Goal: Task Accomplishment & Management: Manage account settings

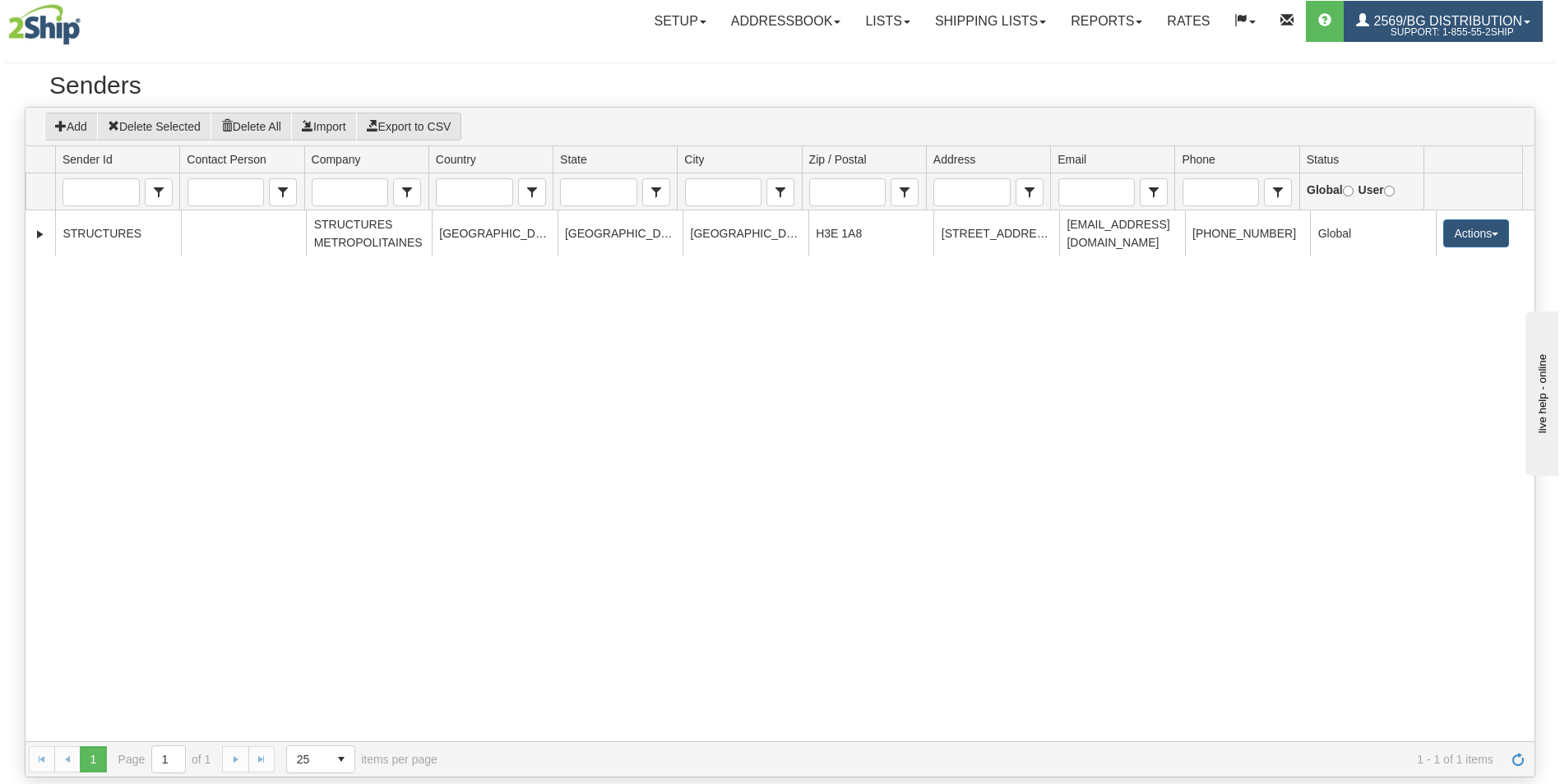
click at [1432, 20] on span "2569/BG Distribution" at bounding box center [1446, 21] width 153 height 14
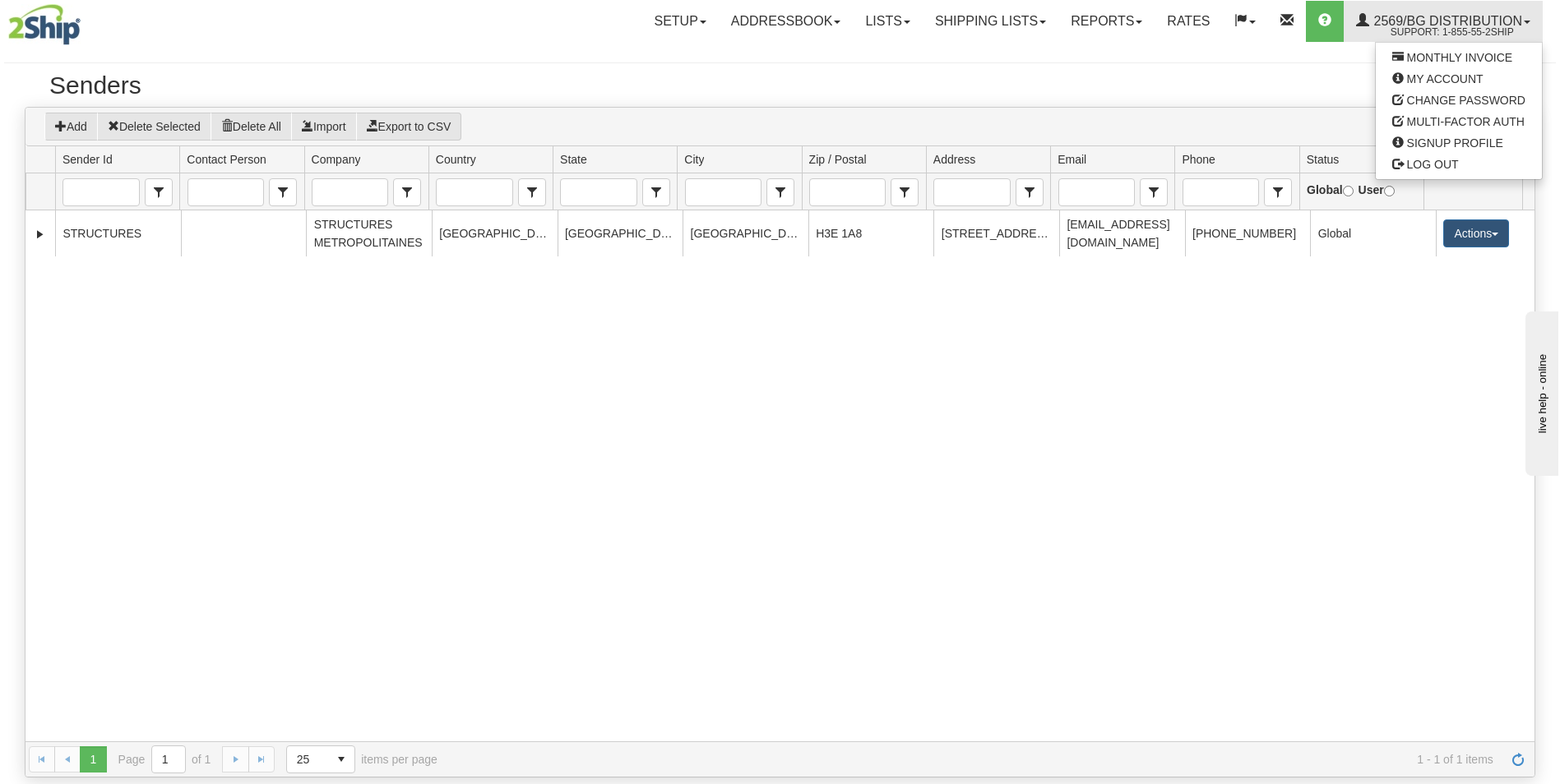
click at [1200, 80] on h2 "Senders" at bounding box center [780, 85] width 1461 height 27
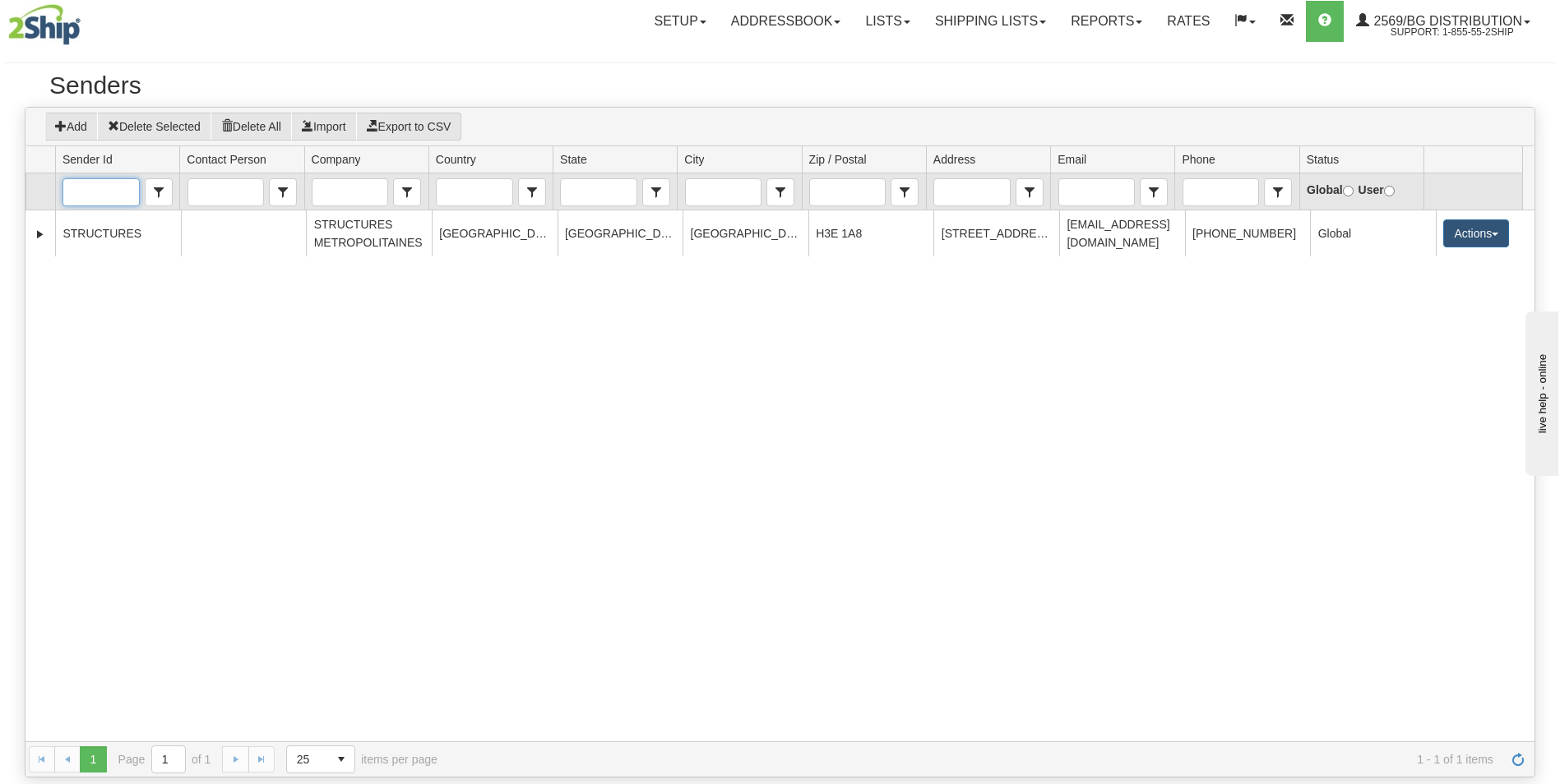
click at [104, 190] on input "Sender Id" at bounding box center [100, 192] width 75 height 27
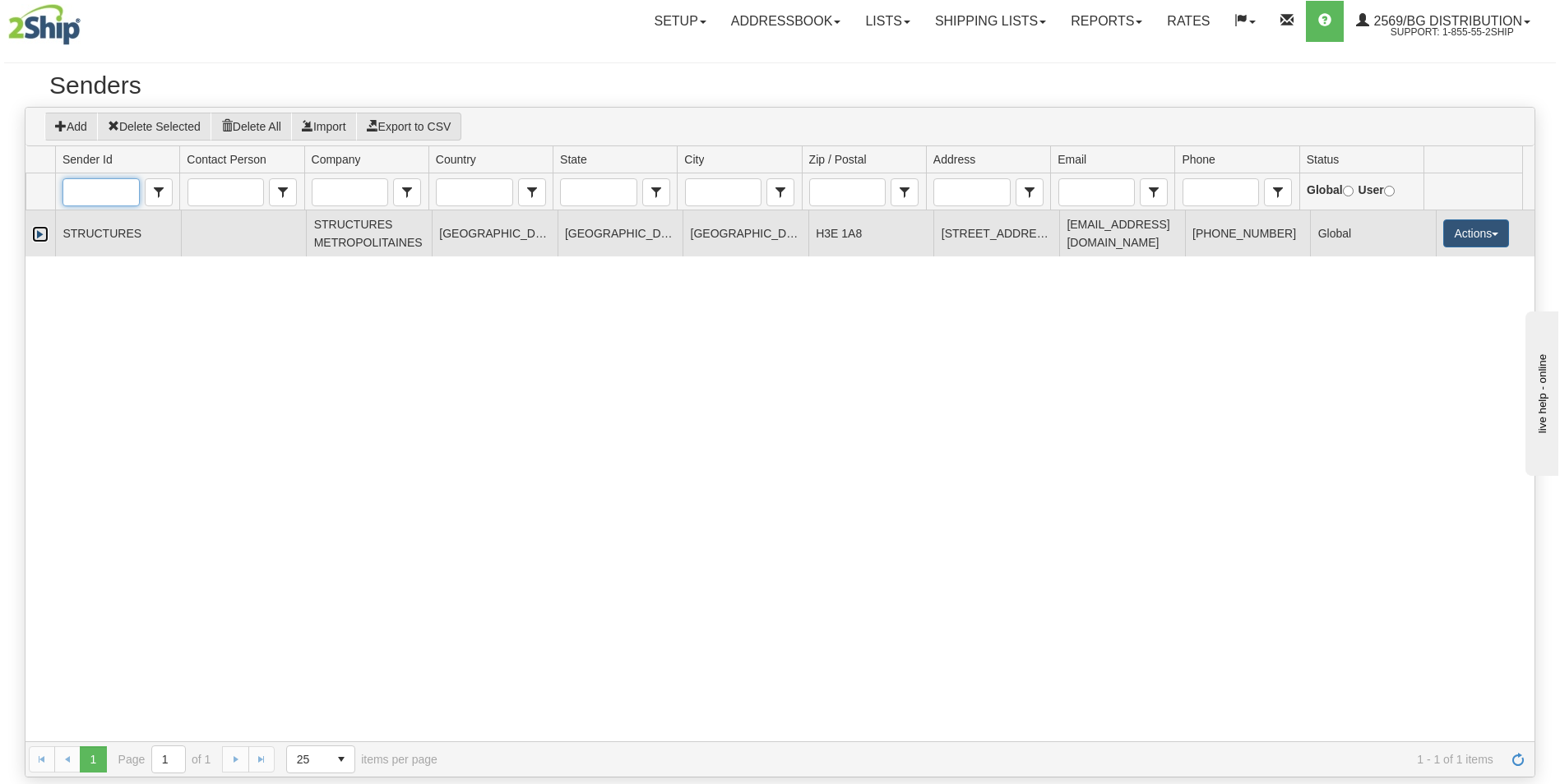
click at [33, 234] on link "Expand" at bounding box center [40, 234] width 16 height 16
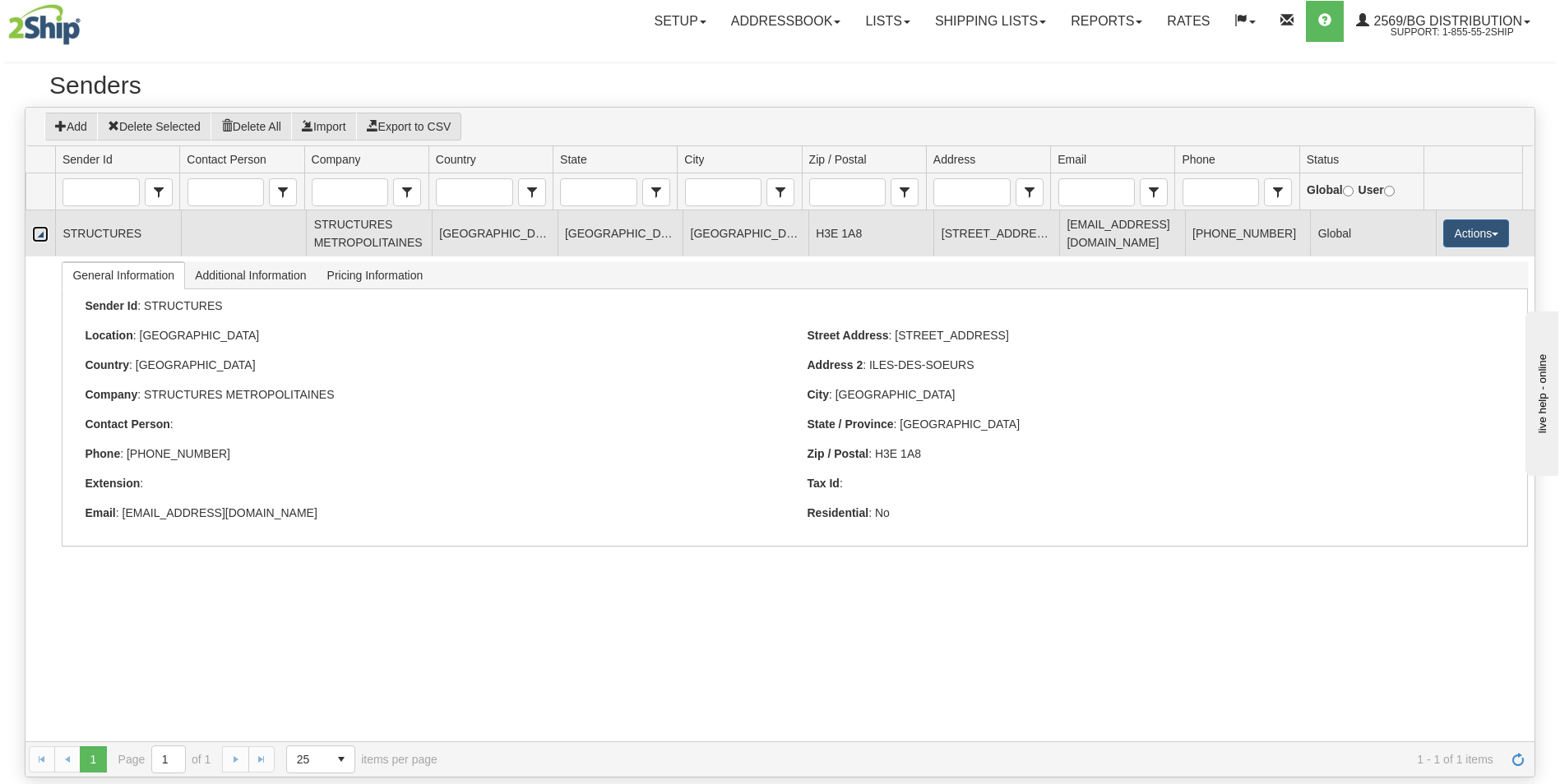
click at [34, 235] on link "Collapse" at bounding box center [40, 234] width 16 height 16
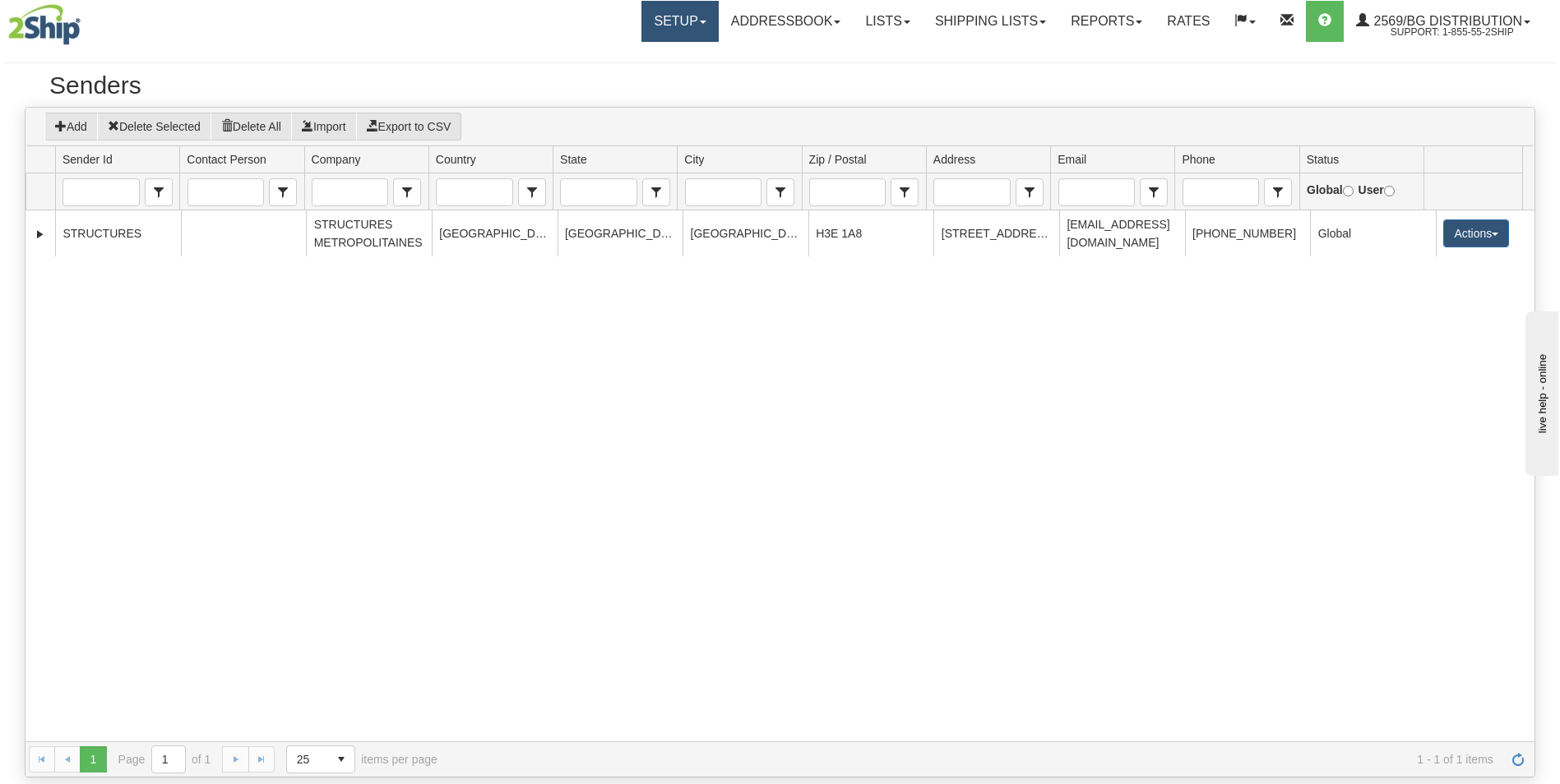
click at [660, 23] on link "Setup" at bounding box center [679, 21] width 77 height 41
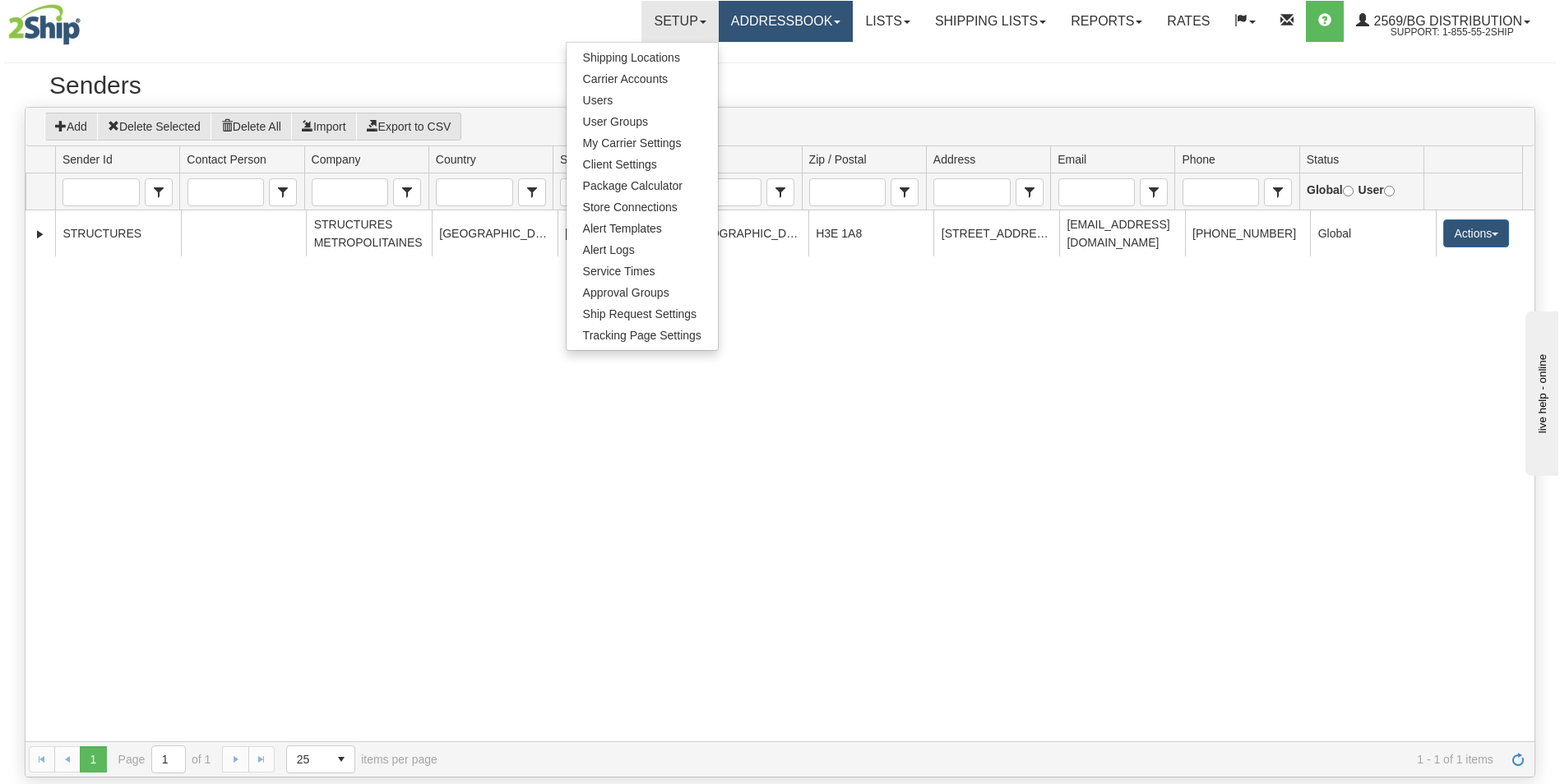
click at [748, 14] on link "Addressbook" at bounding box center [786, 21] width 134 height 41
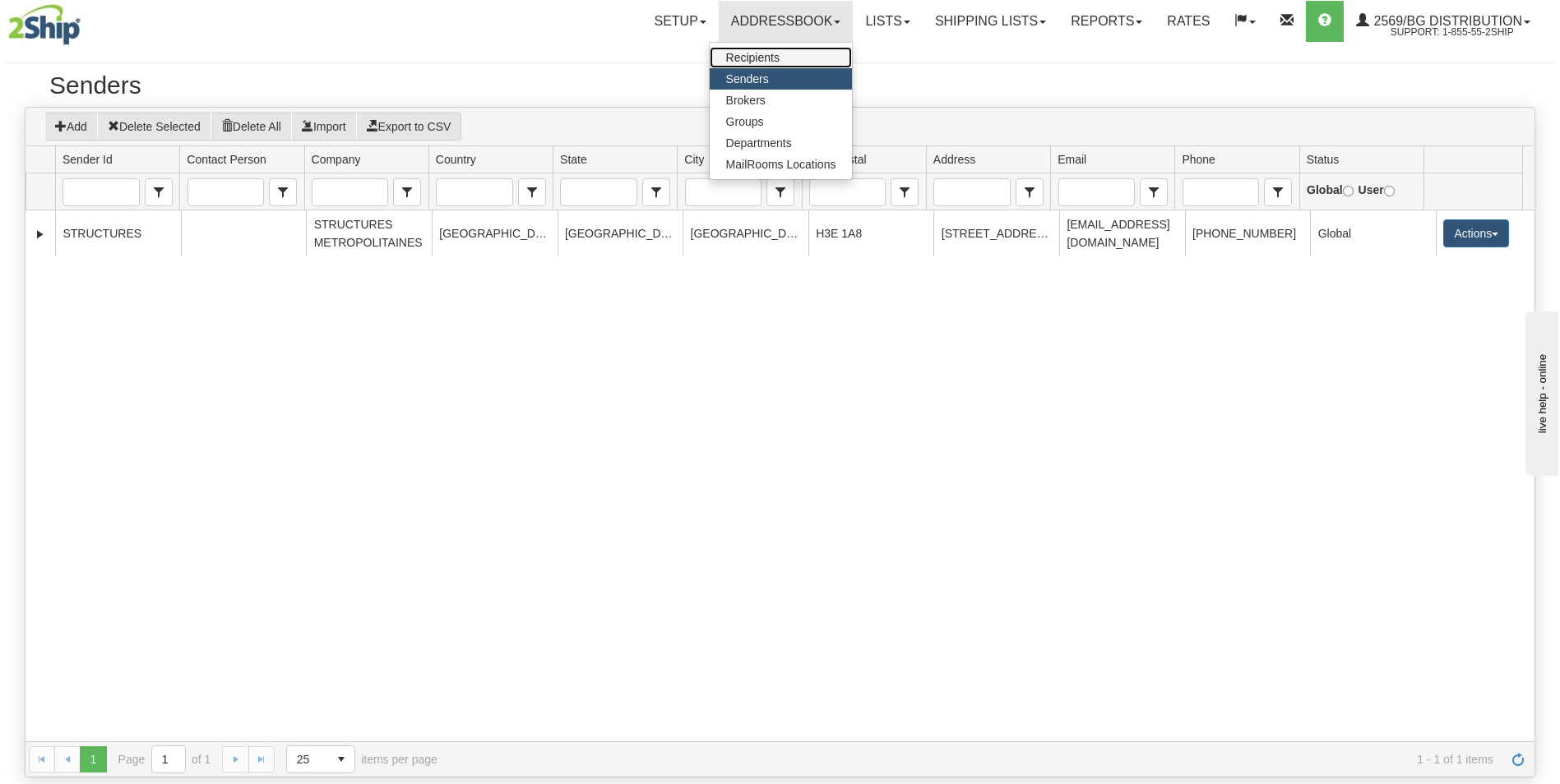
click at [748, 59] on span "Recipients" at bounding box center [753, 58] width 53 height 13
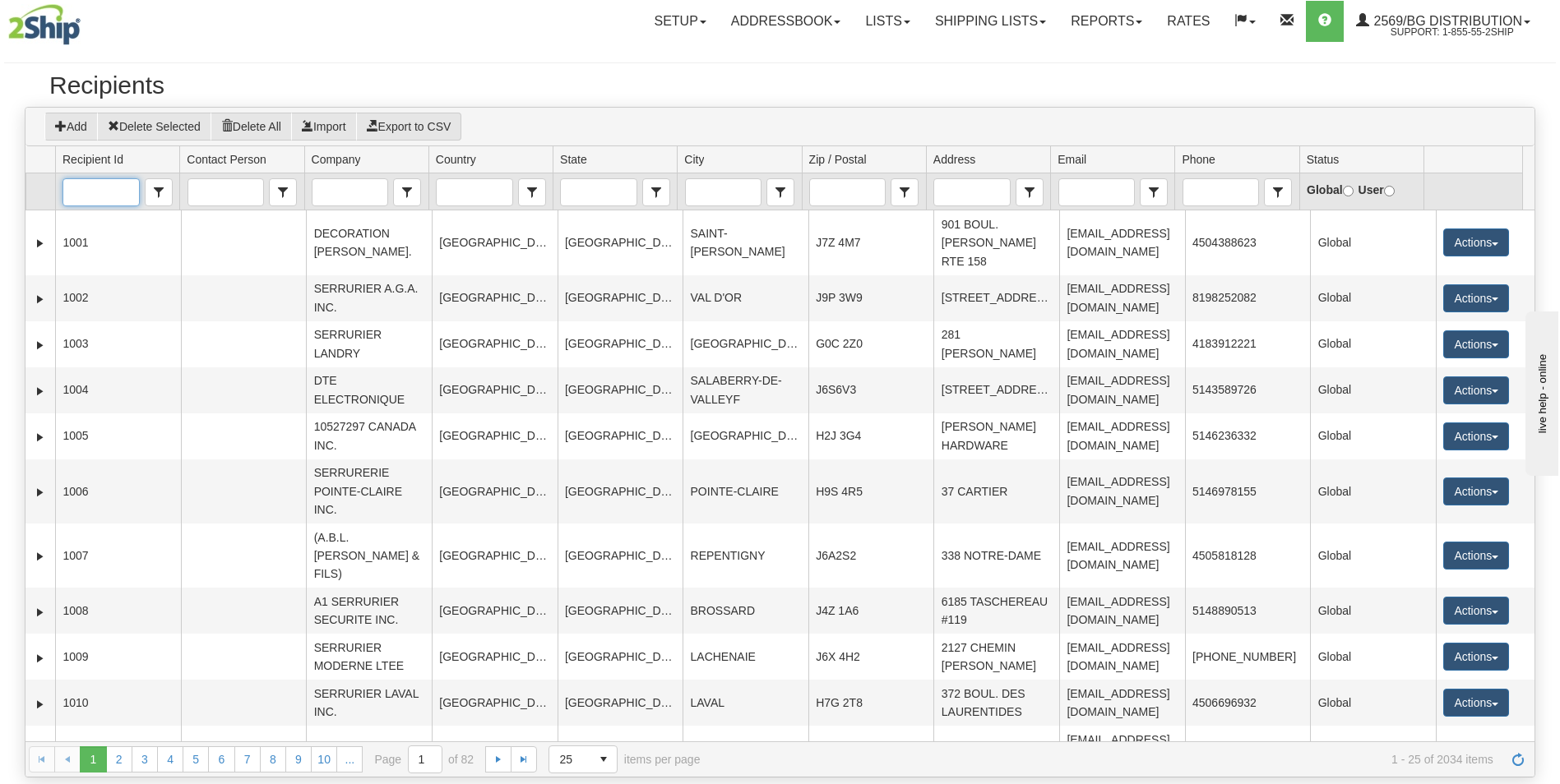
click at [116, 183] on input "Recipient Id" at bounding box center [100, 192] width 75 height 27
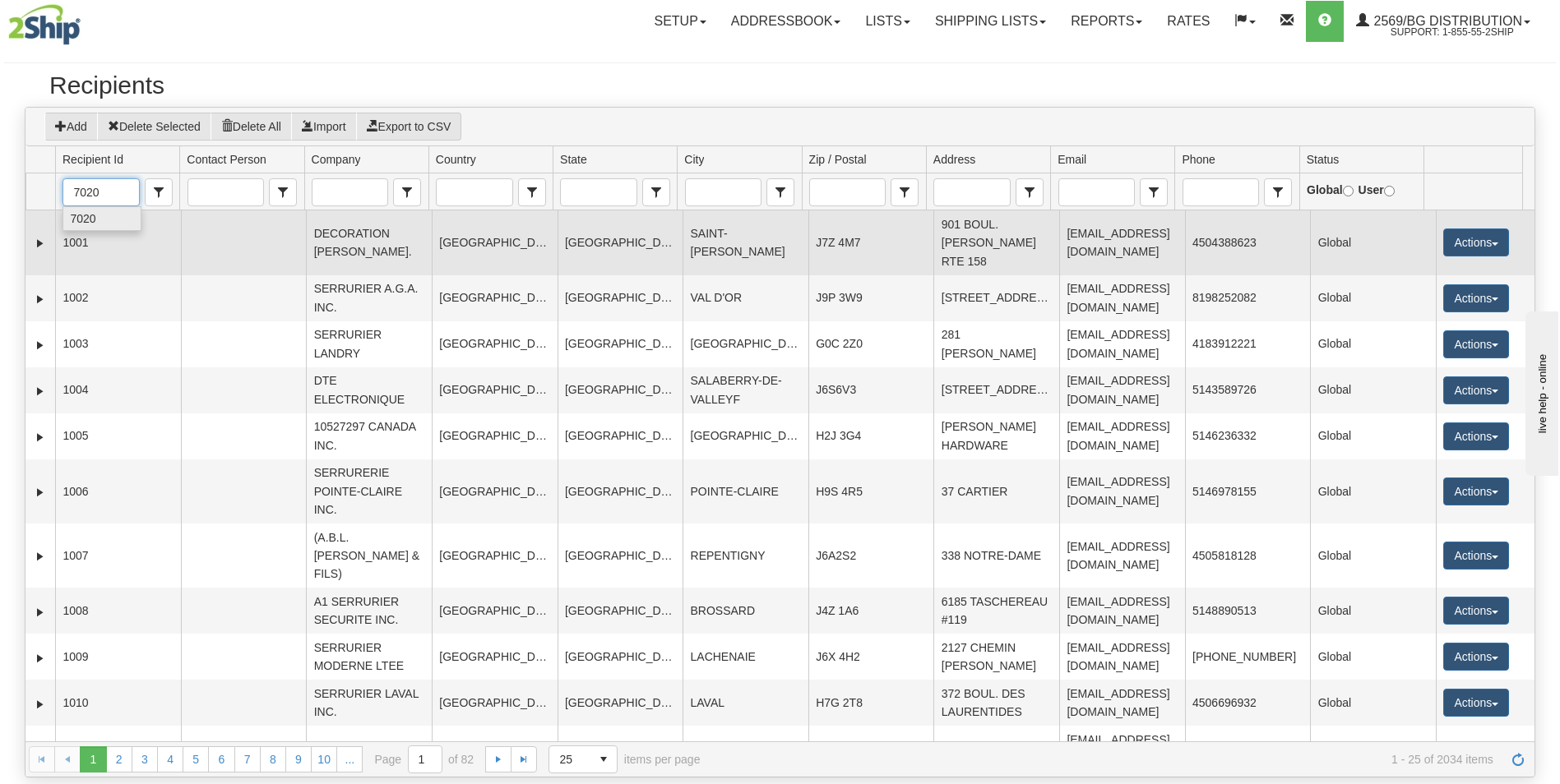
click at [93, 232] on td "1001" at bounding box center [117, 242] width 126 height 64
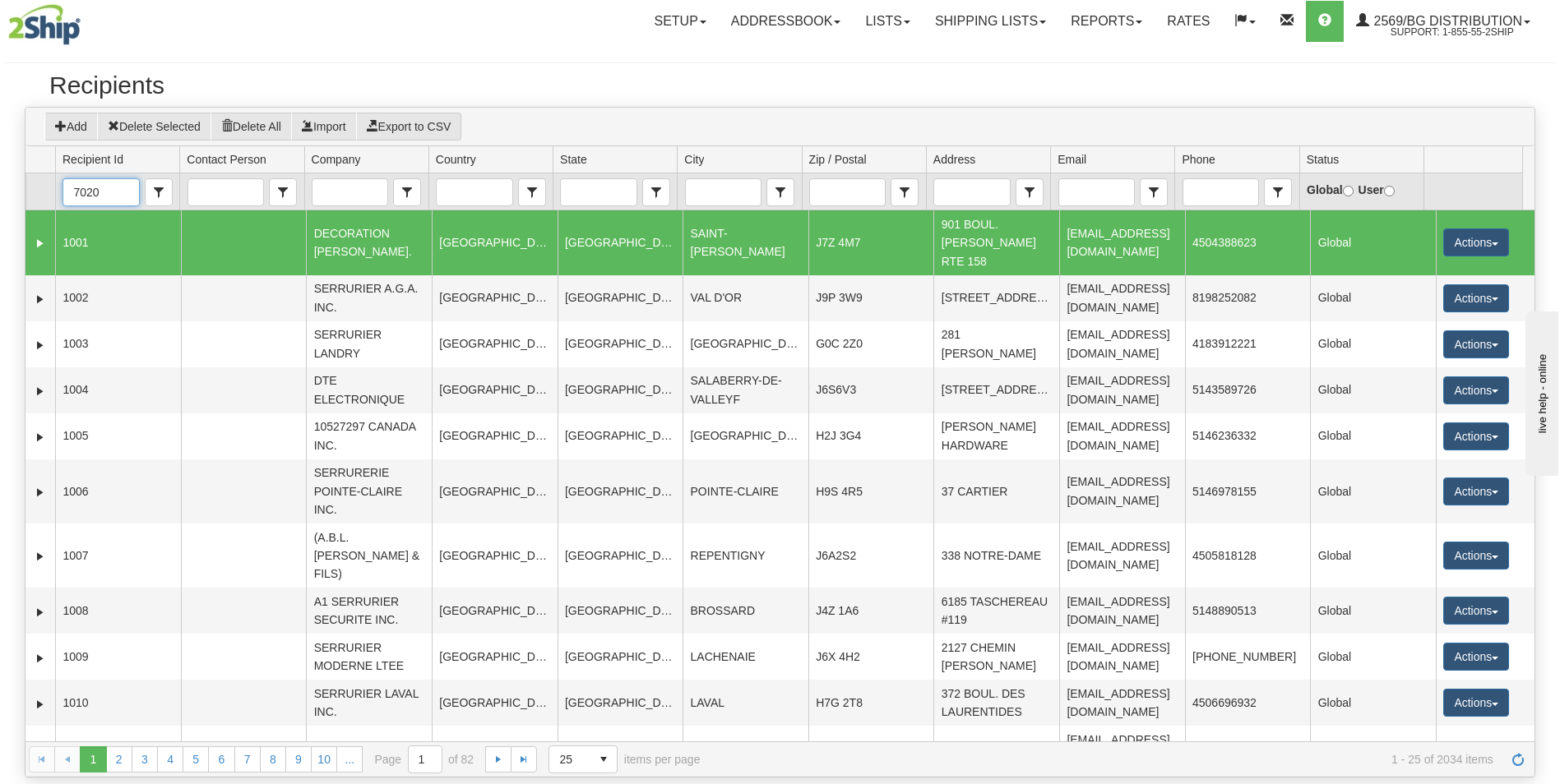
click at [103, 190] on input "7020" at bounding box center [100, 192] width 75 height 27
type input "7020"
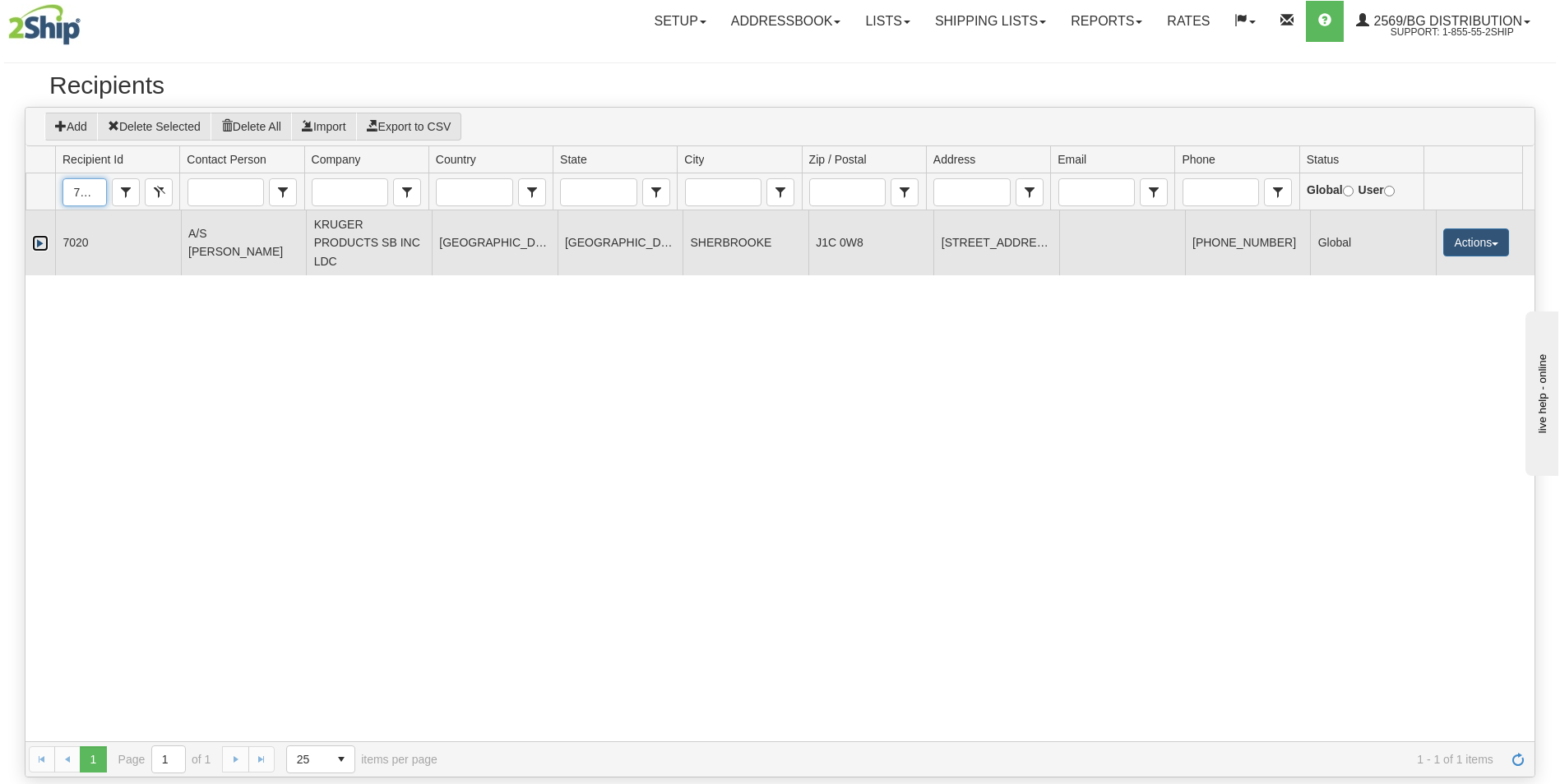
click at [38, 239] on link "Expand" at bounding box center [40, 242] width 16 height 16
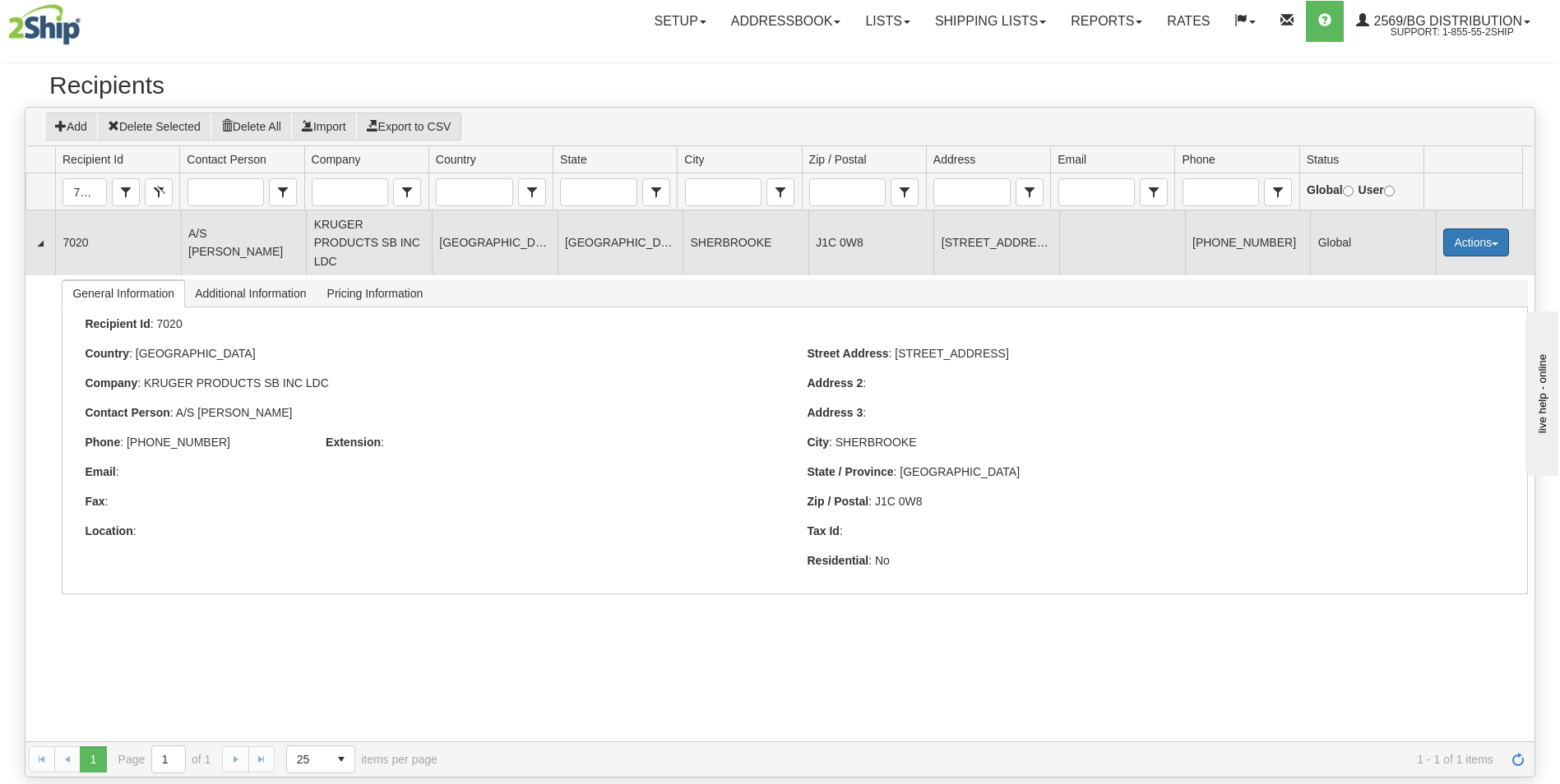
click at [1468, 239] on button "Actions" at bounding box center [1476, 242] width 65 height 28
click at [1409, 276] on link "Edit" at bounding box center [1443, 274] width 132 height 22
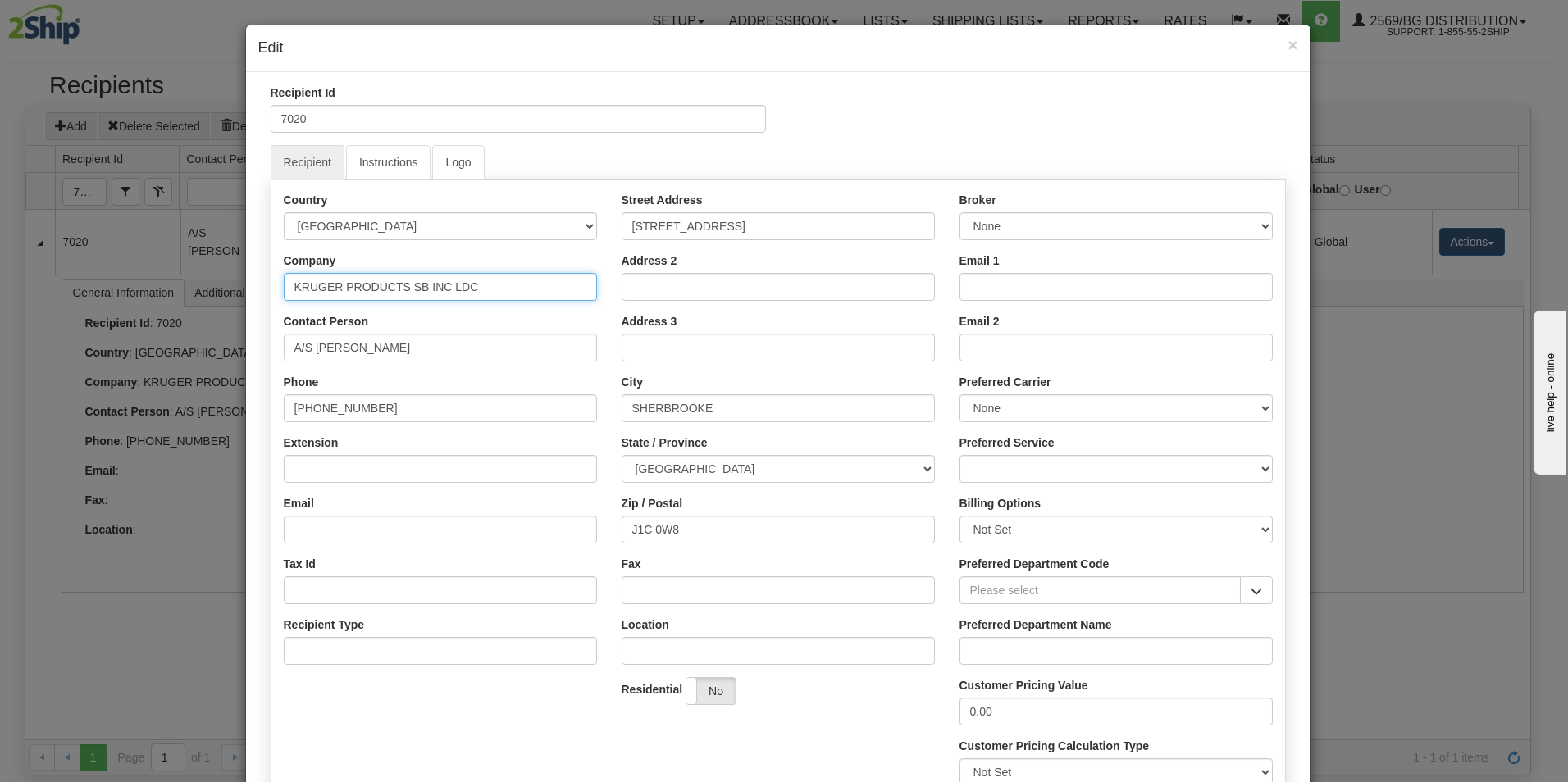
drag, startPoint x: 490, startPoint y: 285, endPoint x: 171, endPoint y: 285, distance: 319.0
click at [171, 285] on div "× Edit Recipient Id 7020 Recipient Instructions Logo Country [GEOGRAPHIC_DATA] …" at bounding box center [784, 391] width 1568 height 782
paste input "[PERSON_NAME] par Entreprises imotion inc."
drag, startPoint x: 328, startPoint y: 288, endPoint x: 274, endPoint y: 288, distance: 54.0
click at [277, 288] on div "Country [GEOGRAPHIC_DATA] [GEOGRAPHIC_DATA] [GEOGRAPHIC_DATA] [GEOGRAPHIC_DATA]…" at bounding box center [440, 434] width 338 height 485
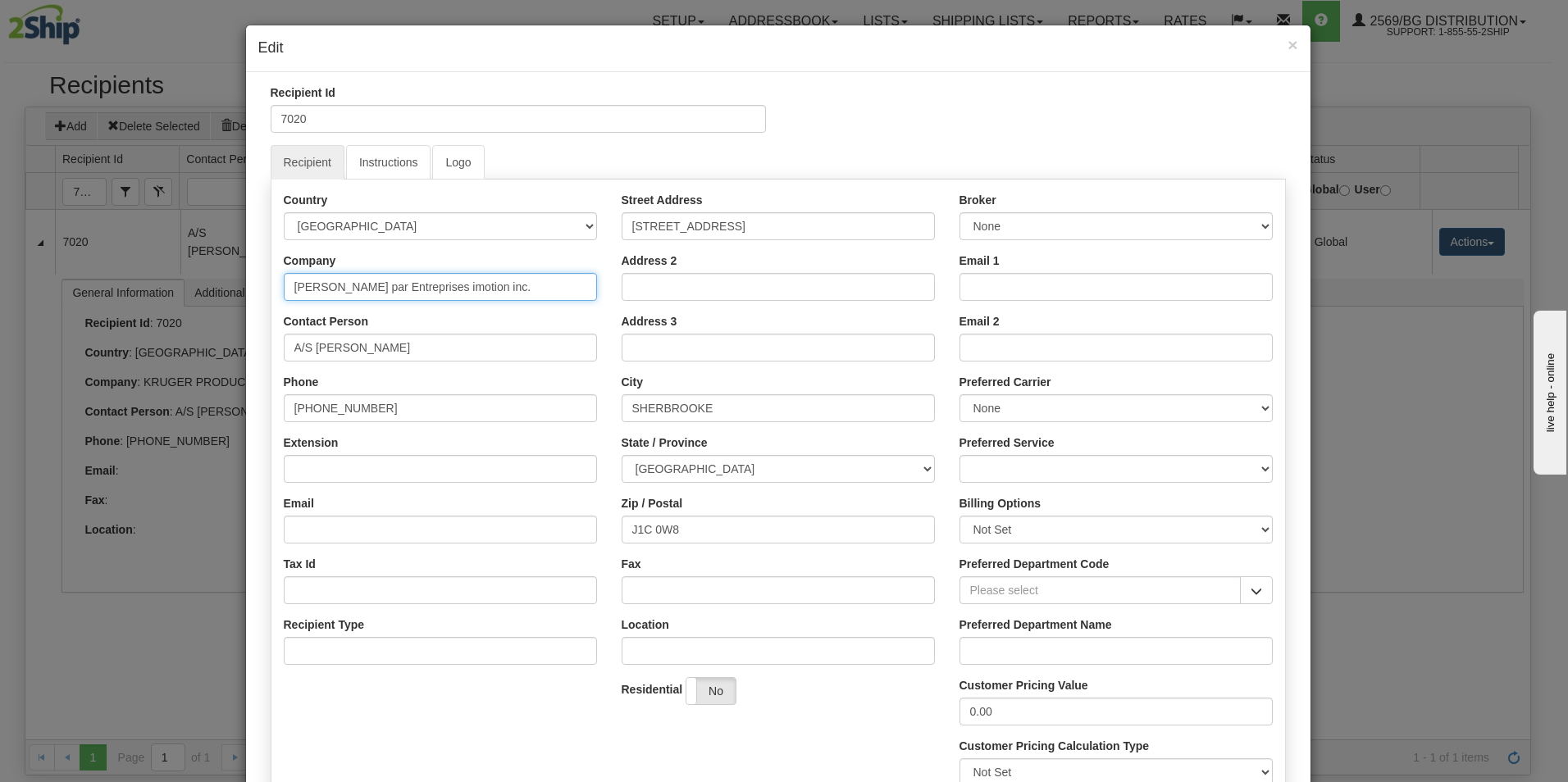
drag, startPoint x: 486, startPoint y: 289, endPoint x: 131, endPoint y: 271, distance: 355.5
click at [137, 278] on div "× Edit Recipient Id 7020 Recipient Instructions Logo Country [GEOGRAPHIC_DATA] …" at bounding box center [784, 391] width 1568 height 782
type input "e"
type input "ENTREPRISES IMITION INC"
click at [435, 328] on div "Contact Person A/S [PERSON_NAME]" at bounding box center [440, 337] width 314 height 48
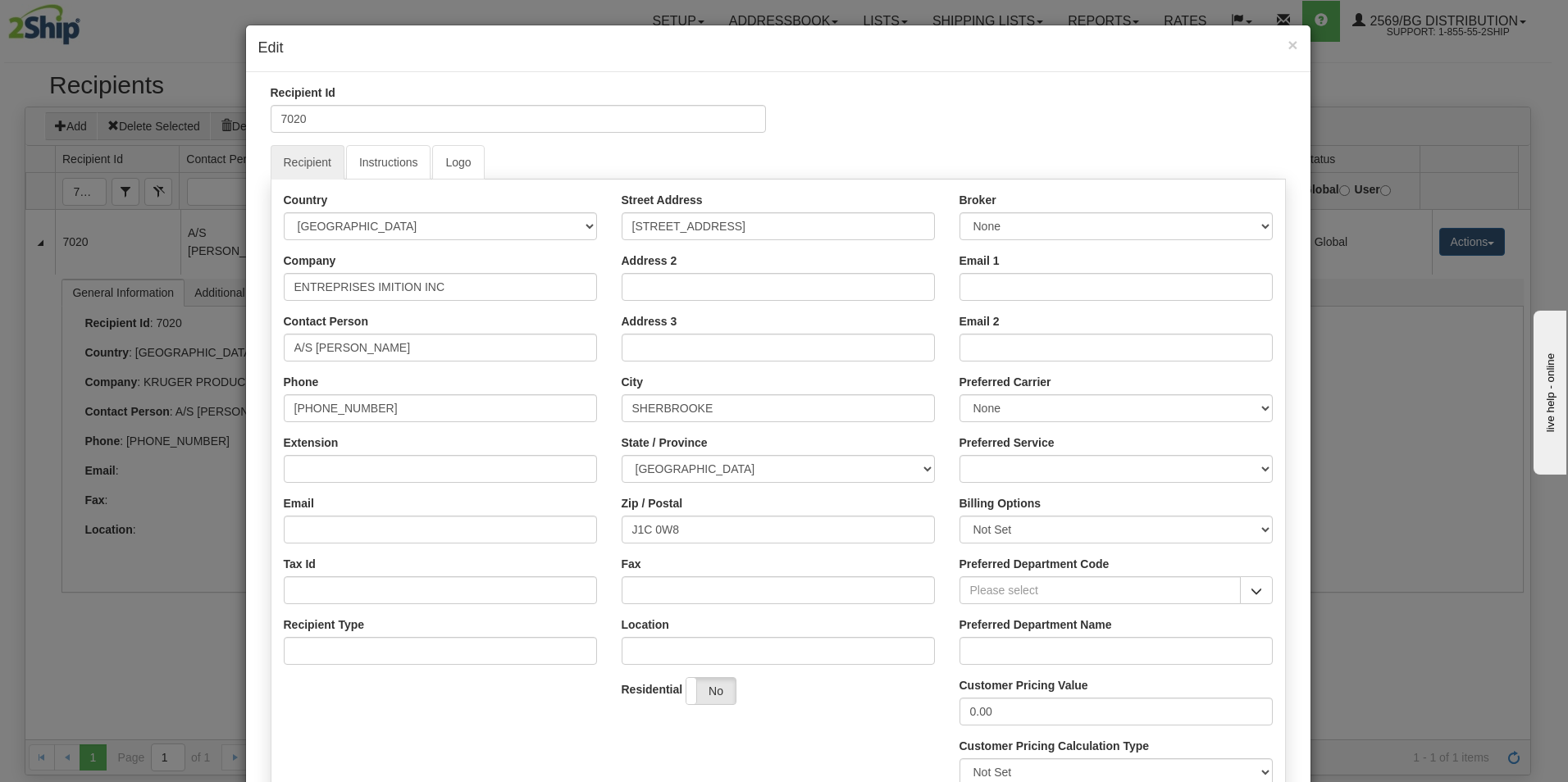
scroll to position [82, 0]
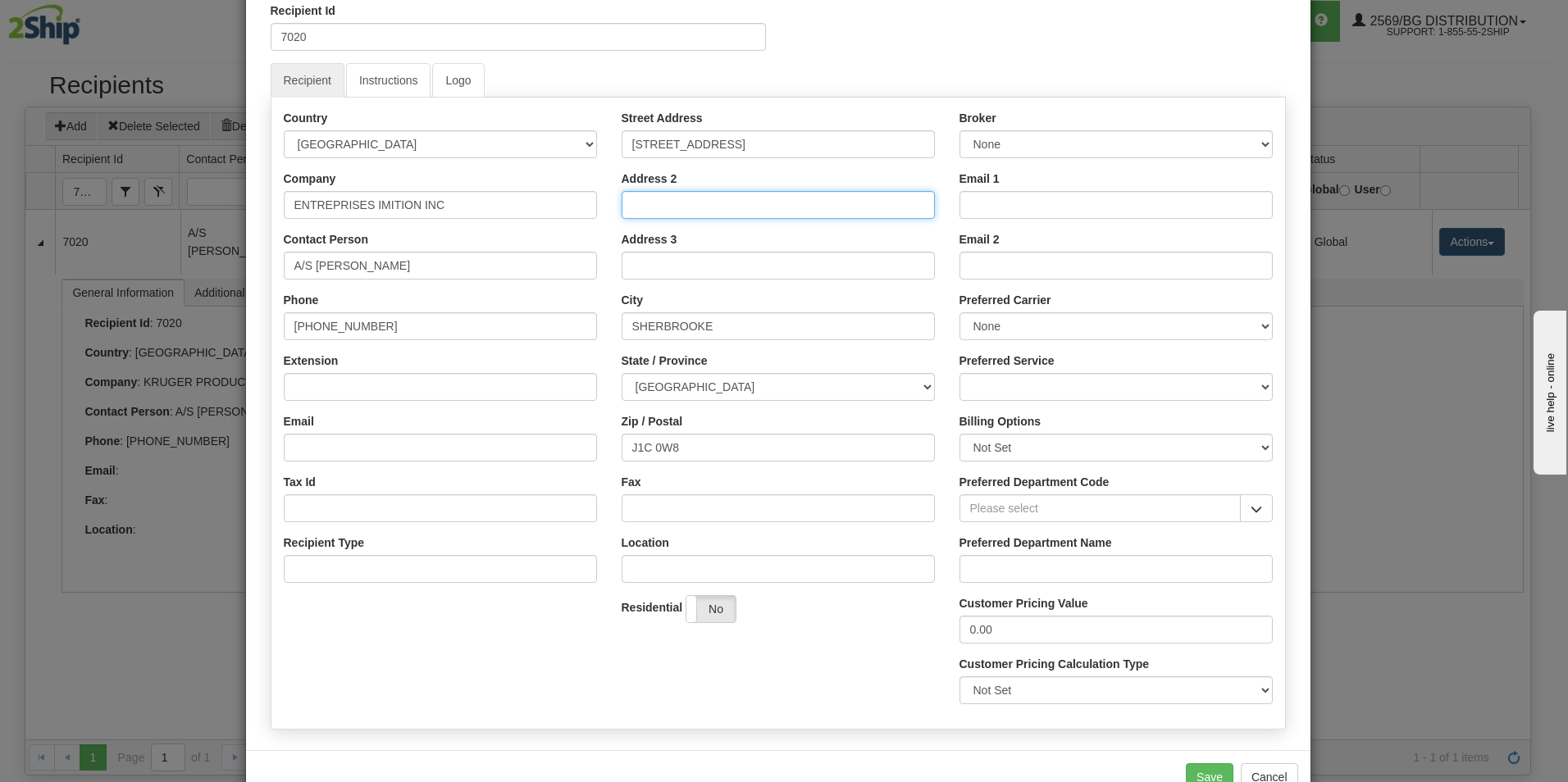
click at [653, 204] on input "Address 2" at bounding box center [778, 205] width 314 height 28
type input "UNIT 109-1995"
click at [599, 244] on div "Country [GEOGRAPHIC_DATA] [GEOGRAPHIC_DATA] [GEOGRAPHIC_DATA] [GEOGRAPHIC_DATA]…" at bounding box center [440, 352] width 338 height 485
